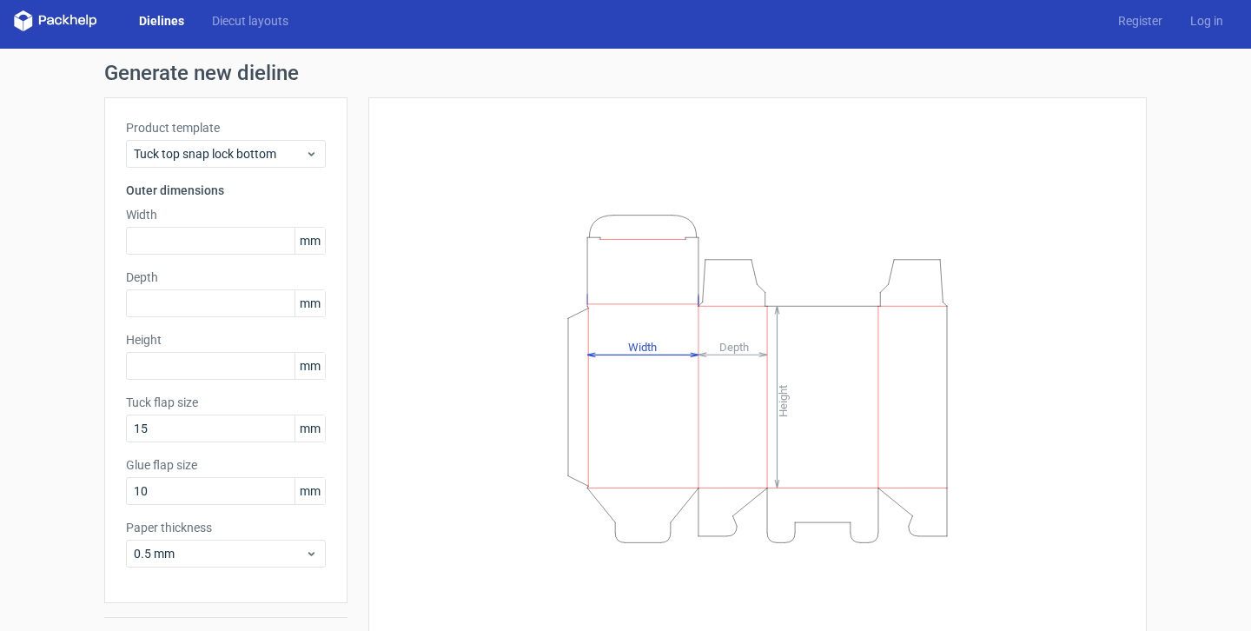
scroll to position [50, 0]
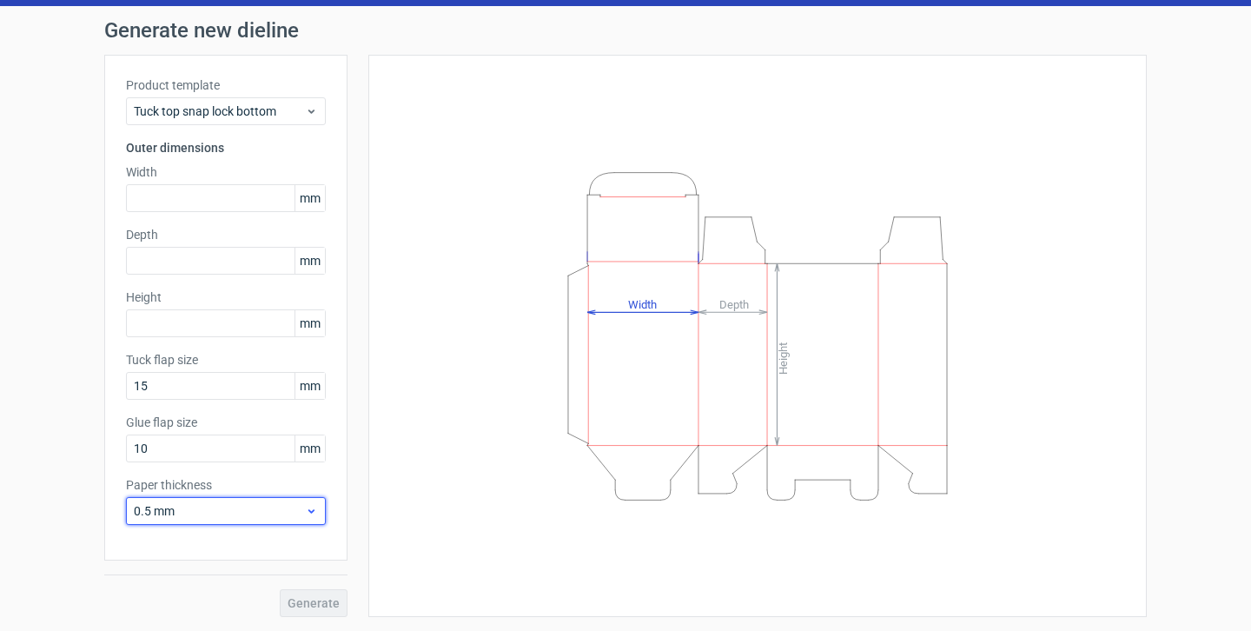
click at [235, 505] on span "0.5 mm" at bounding box center [219, 510] width 171 height 17
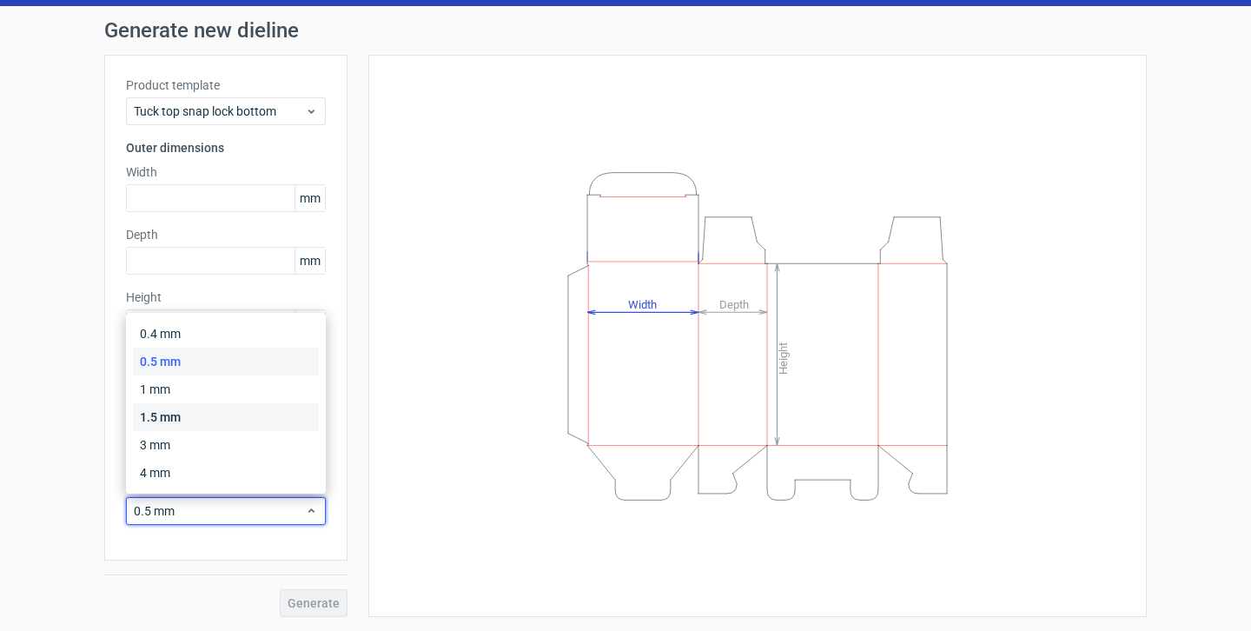
click at [182, 414] on div "1.5 mm" at bounding box center [226, 417] width 186 height 28
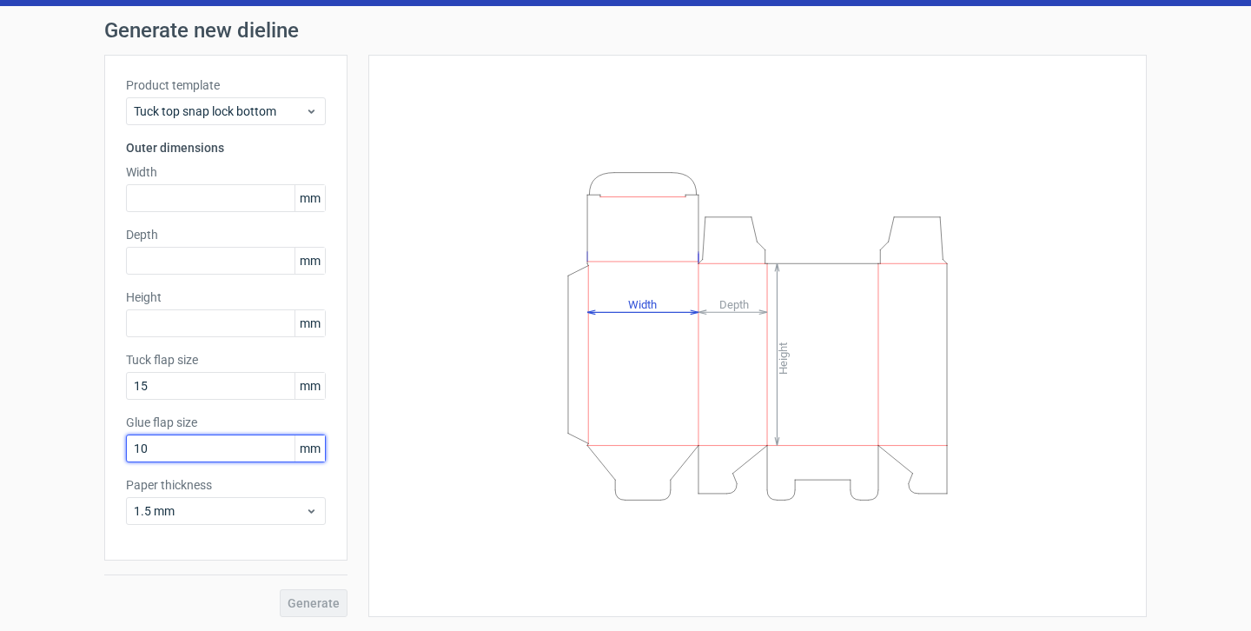
click at [155, 444] on input "10" at bounding box center [226, 449] width 200 height 28
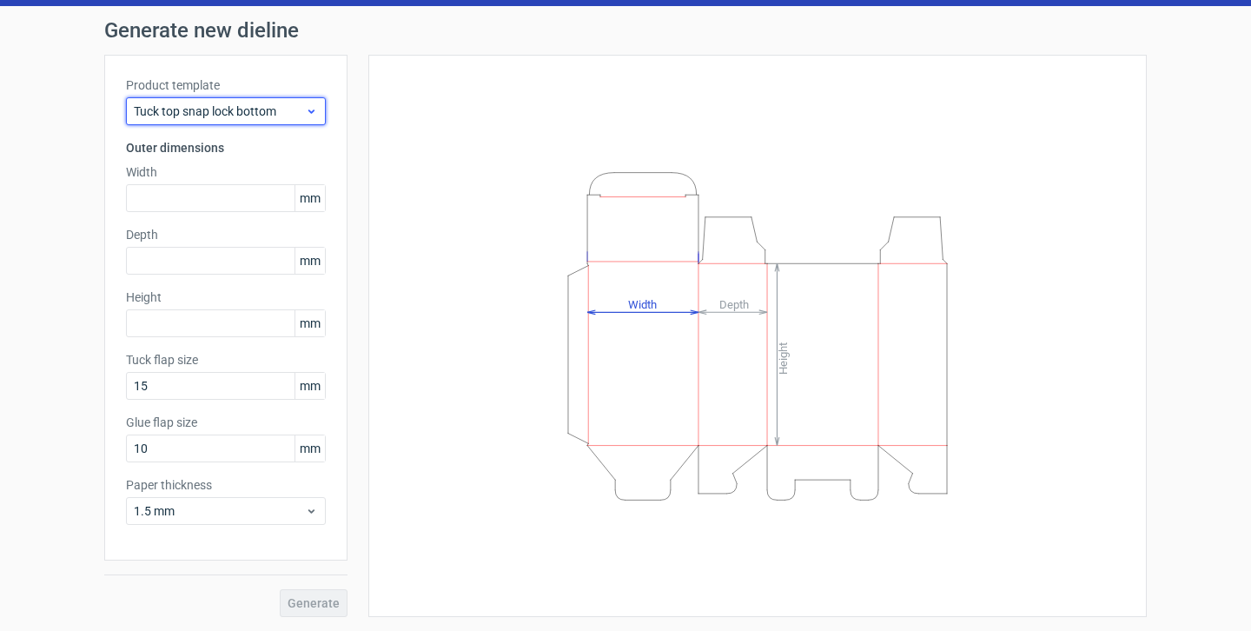
click at [270, 110] on span "Tuck top snap lock bottom" at bounding box center [219, 111] width 171 height 17
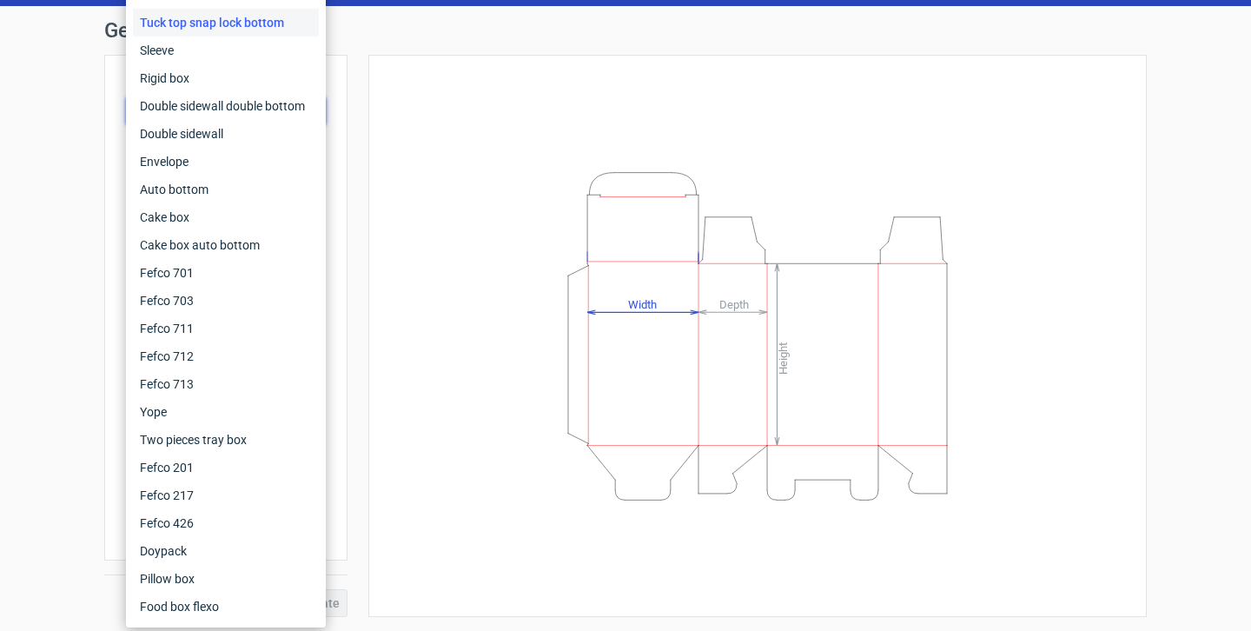
click at [80, 415] on div "Generate new dieline Product template Tuck top snap lock bottom Outer dimension…" at bounding box center [625, 318] width 1251 height 625
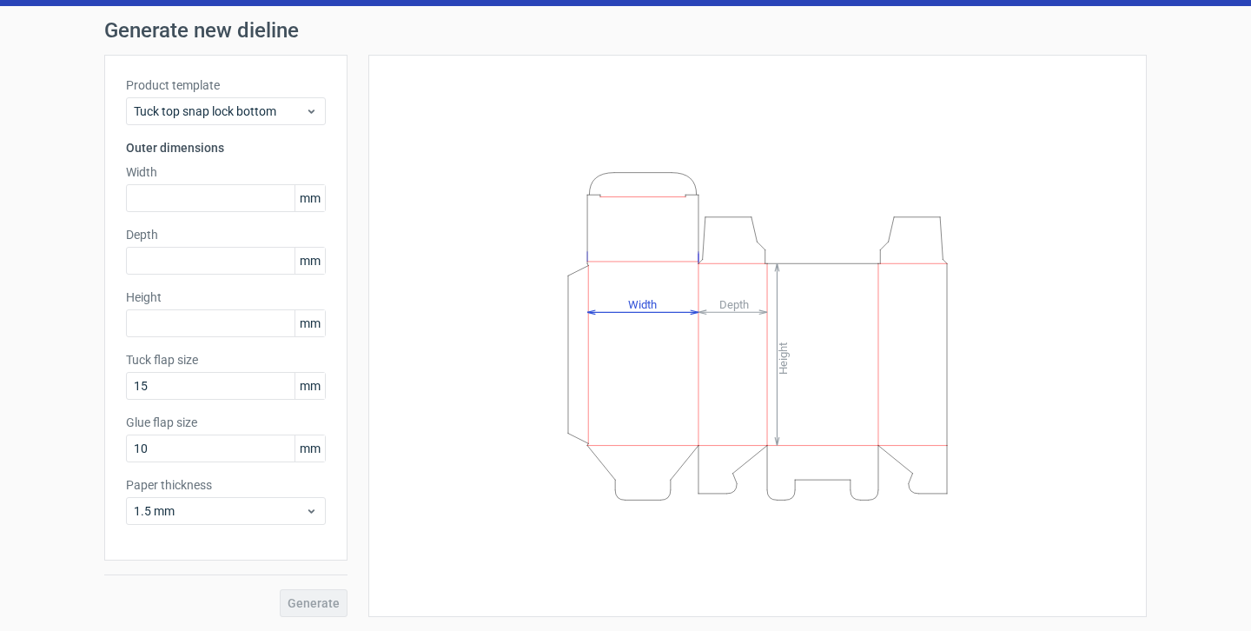
scroll to position [0, 0]
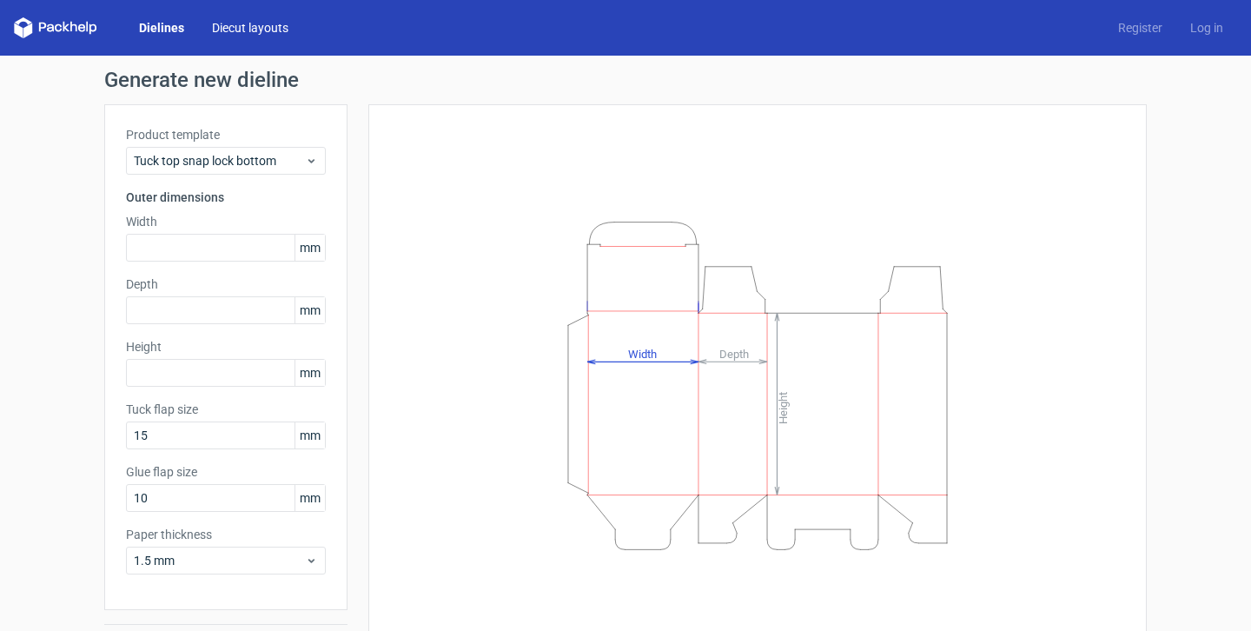
click at [260, 30] on link "Diecut layouts" at bounding box center [250, 27] width 104 height 17
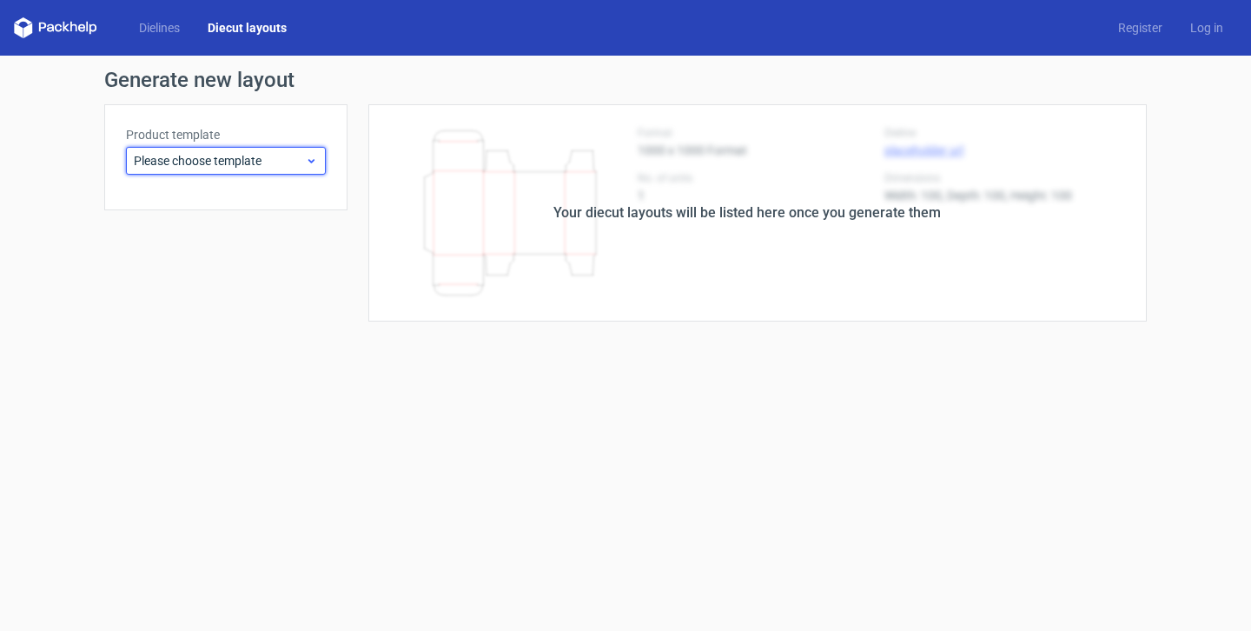
click at [236, 168] on span "Please choose template" at bounding box center [219, 160] width 171 height 17
